Goal: Task Accomplishment & Management: Manage account settings

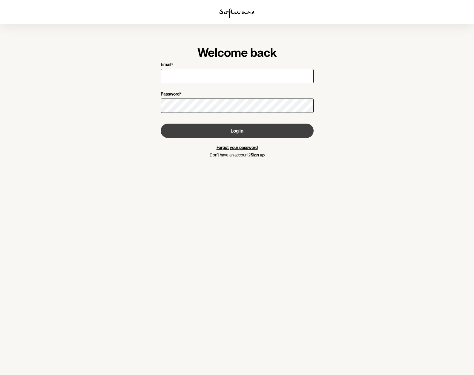
type input "[EMAIL_ADDRESS][PERSON_NAME][DOMAIN_NAME]"
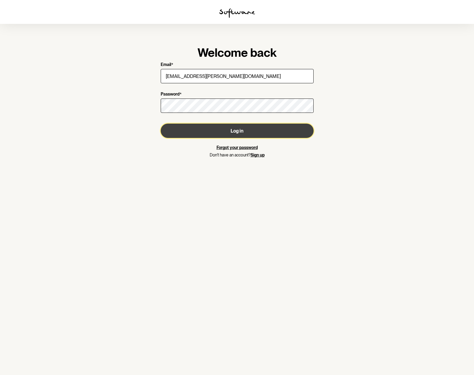
click at [234, 133] on button "Log in" at bounding box center [237, 131] width 153 height 14
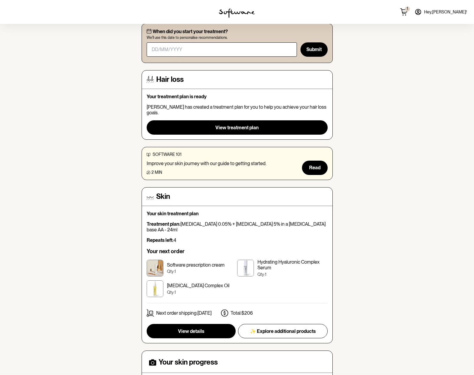
scroll to position [54, 0]
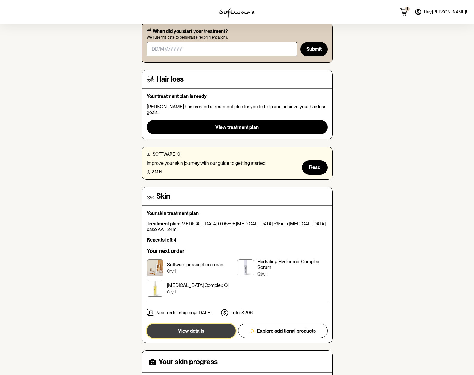
click at [210, 328] on button "View details" at bounding box center [191, 331] width 89 height 14
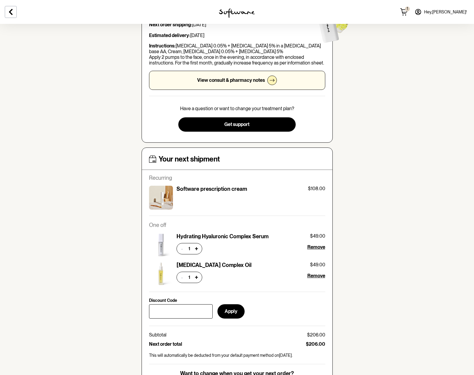
scroll to position [119, 0]
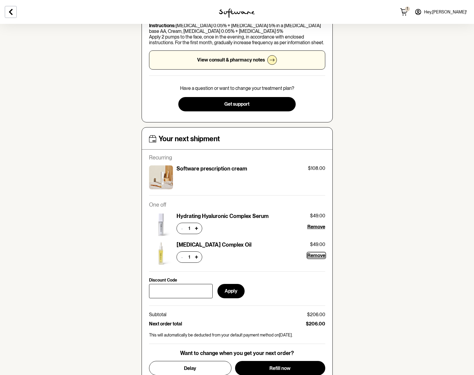
click at [317, 253] on span "Remove" at bounding box center [317, 256] width 18 height 6
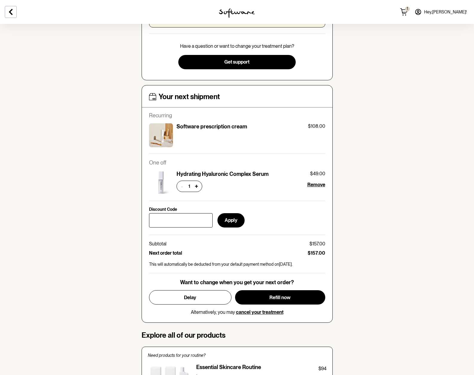
scroll to position [168, 0]
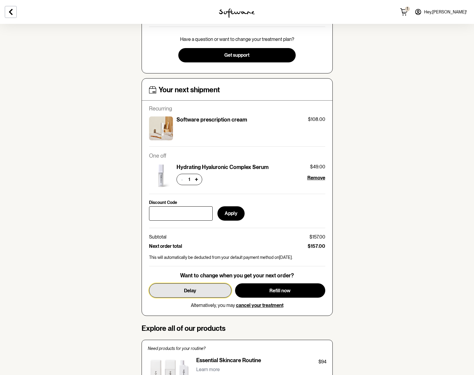
click at [201, 287] on button "Delay" at bounding box center [190, 291] width 83 height 14
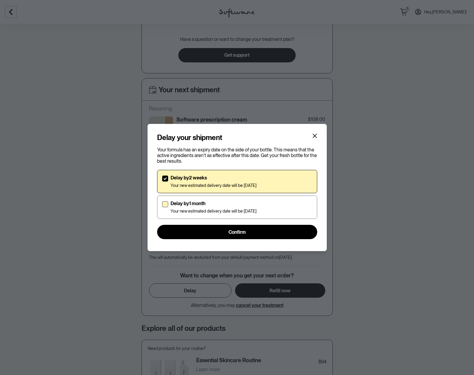
click at [164, 203] on span at bounding box center [165, 204] width 6 height 6
click at [162, 207] on input "Delay by 1 month Your new estimated delivery date will be [DATE]" at bounding box center [162, 207] width 0 height 0
checkbox input "true"
checkbox input "false"
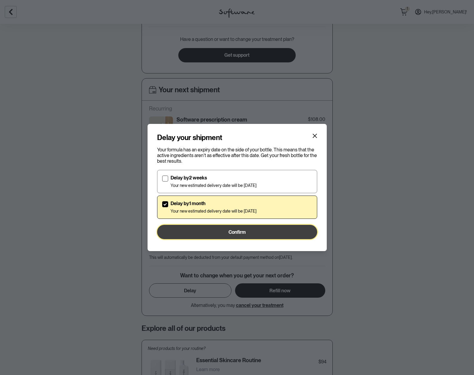
click at [265, 233] on button "Confirm" at bounding box center [237, 232] width 160 height 14
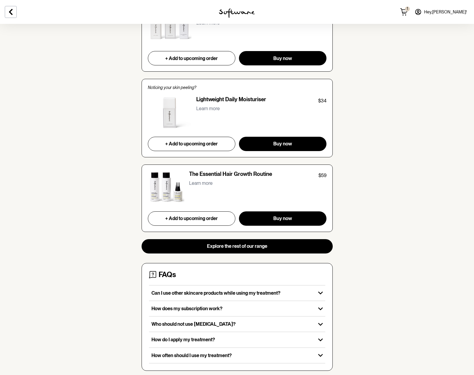
scroll to position [525, 0]
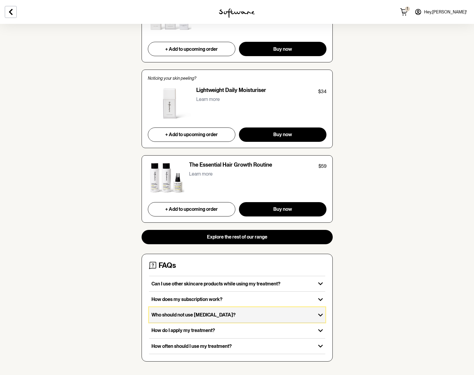
click at [322, 311] on icon "button" at bounding box center [321, 316] width 10 height 10
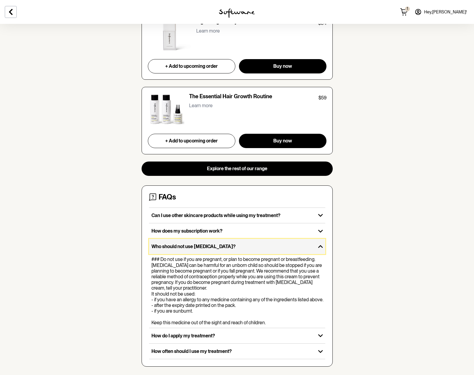
scroll to position [604, 0]
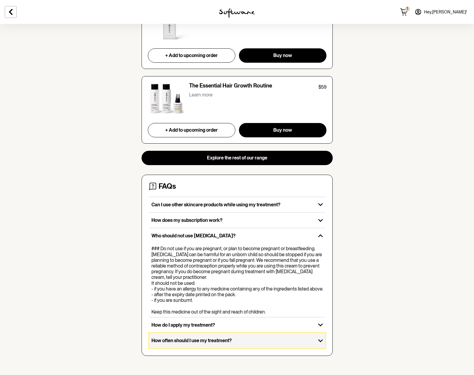
click at [319, 342] on icon "button" at bounding box center [321, 341] width 10 height 10
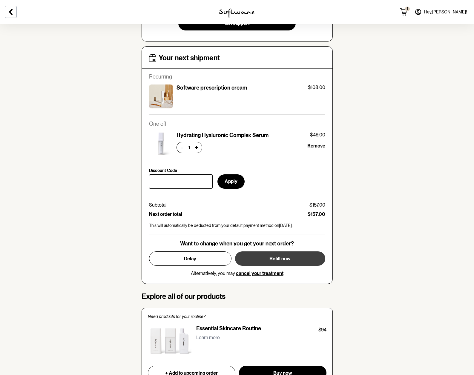
scroll to position [199, 0]
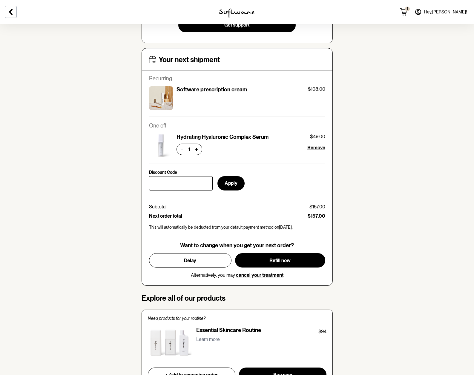
click at [3, 10] on div at bounding box center [79, 12] width 158 height 24
click at [8, 11] on icon at bounding box center [10, 11] width 7 height 7
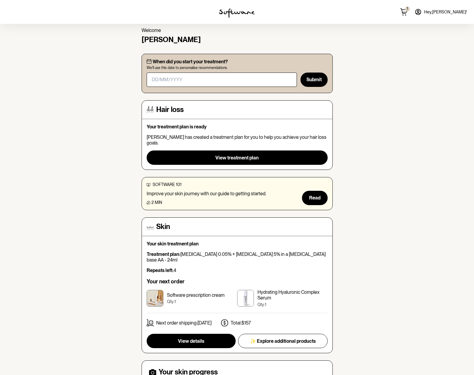
scroll to position [22, 0]
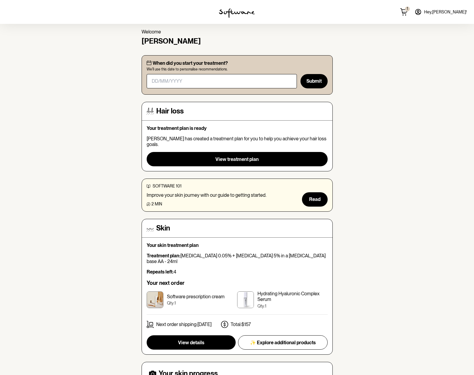
click at [408, 11] on icon at bounding box center [405, 10] width 6 height 3
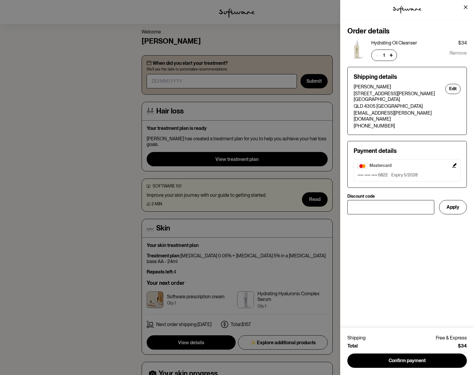
click at [459, 52] on span "Remove" at bounding box center [458, 55] width 17 height 11
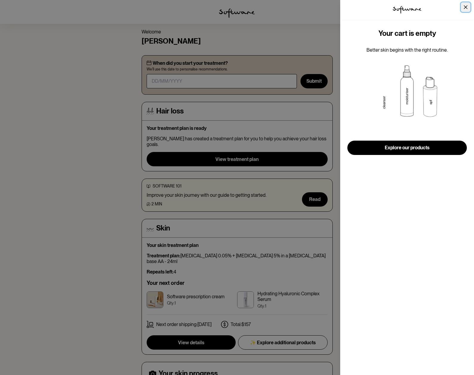
click at [464, 5] on button "Close" at bounding box center [466, 7] width 10 height 10
